Goal: Transaction & Acquisition: Book appointment/travel/reservation

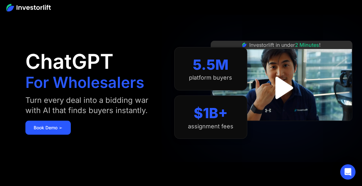
click at [287, 91] on img "open lightbox" at bounding box center [282, 88] width 40 height 40
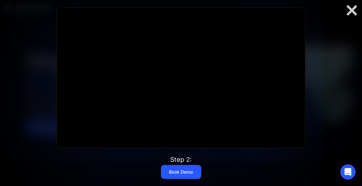
click at [326, 33] on div at bounding box center [181, 93] width 362 height 186
click at [349, 10] on div at bounding box center [352, 10] width 20 height 13
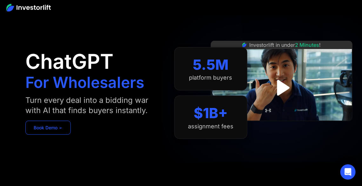
click at [55, 131] on link "Book Demo ➢" at bounding box center [47, 127] width 45 height 14
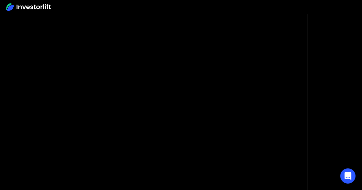
scroll to position [56, 0]
